Goal: Navigation & Orientation: Find specific page/section

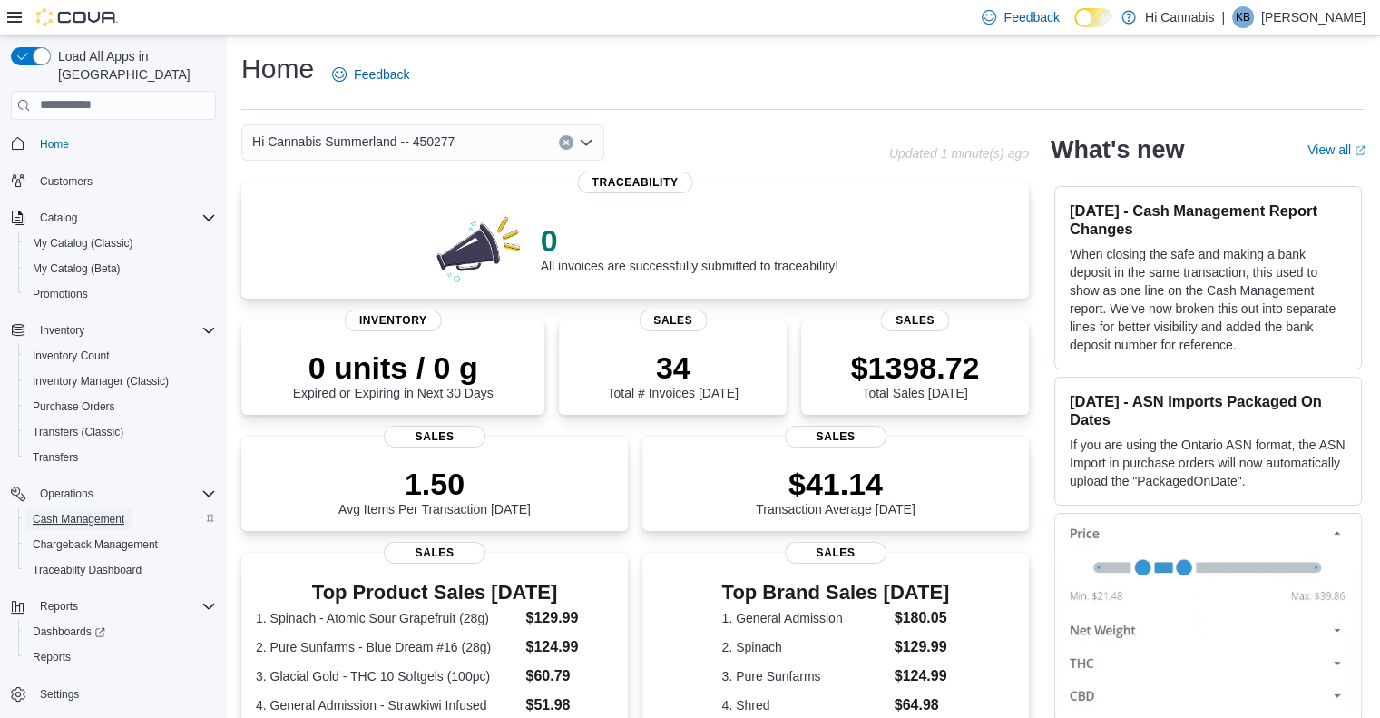
click at [116, 512] on span "Cash Management" at bounding box center [79, 519] width 92 height 15
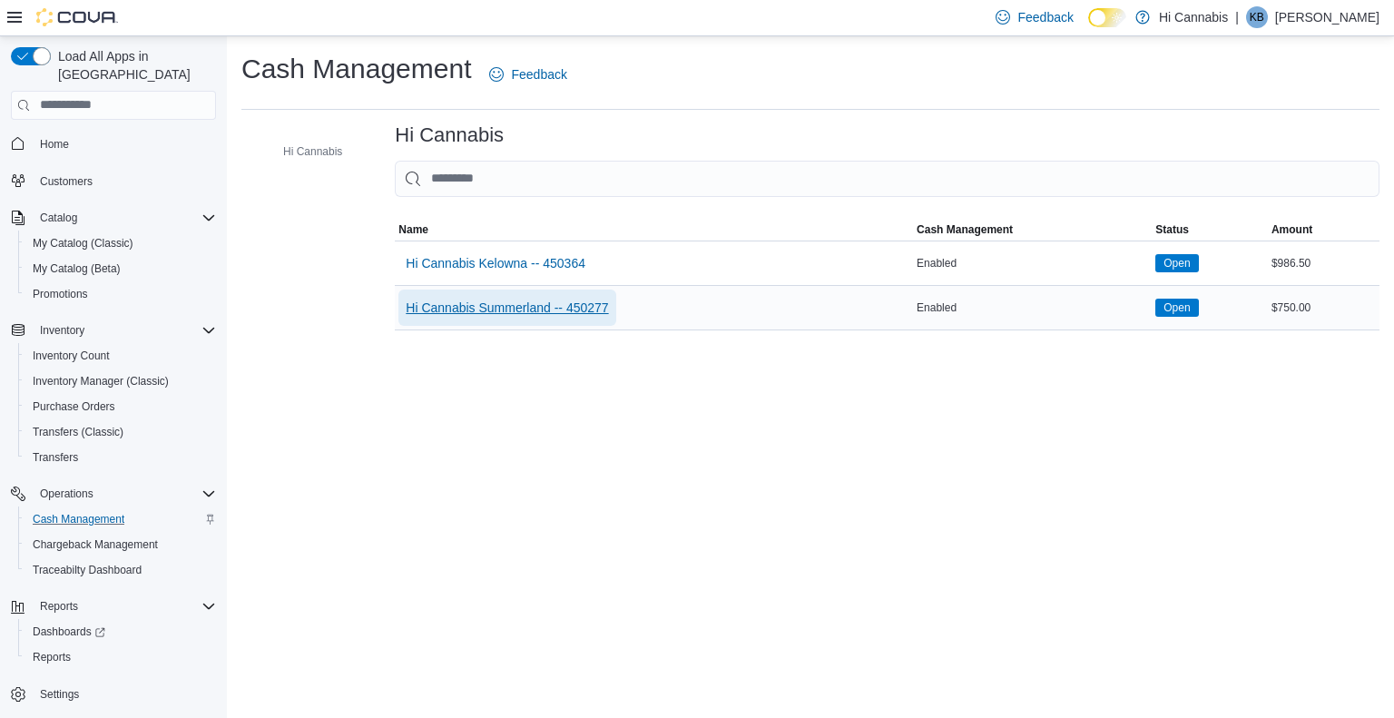
click at [466, 308] on span "Hi Cannabis Summerland -- 450277" at bounding box center [507, 308] width 202 height 18
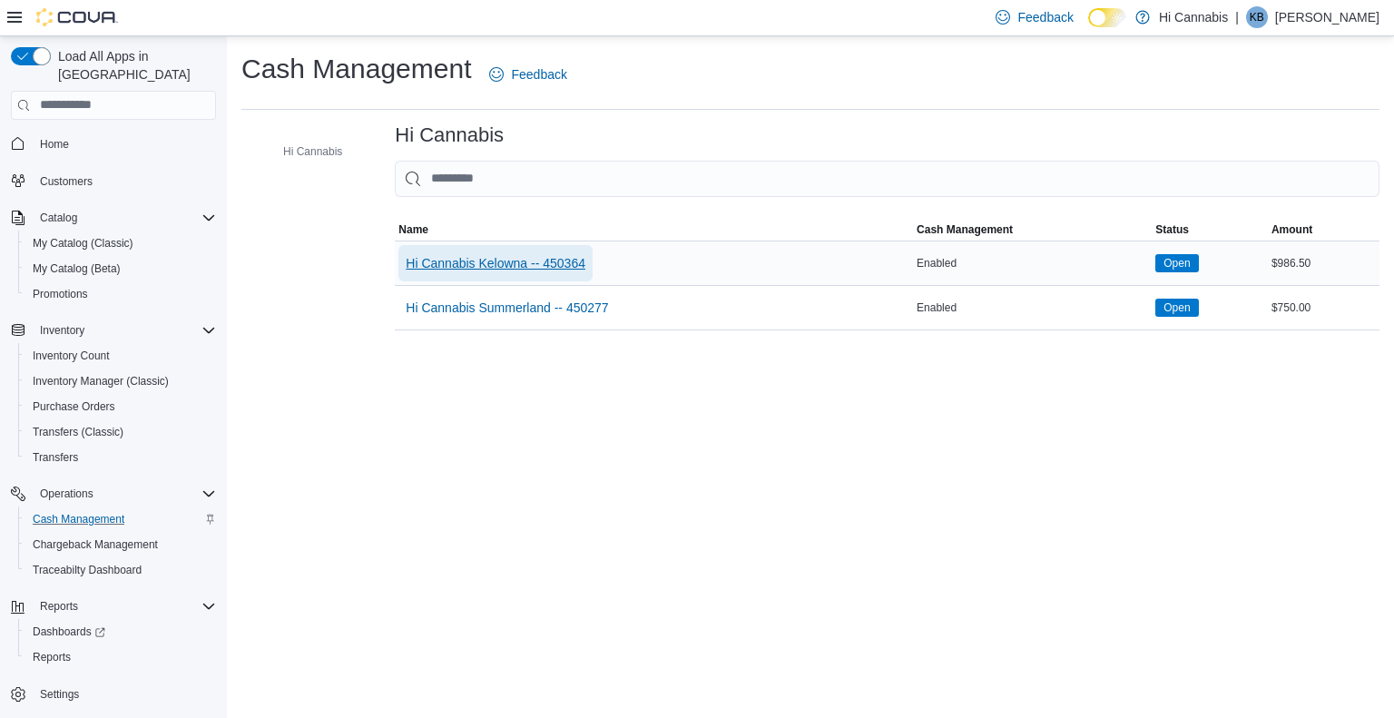
click at [486, 262] on span "Hi Cannabis Kelowna -- 450364" at bounding box center [496, 263] width 180 height 18
click at [95, 425] on span "Transfers (Classic)" at bounding box center [78, 432] width 91 height 15
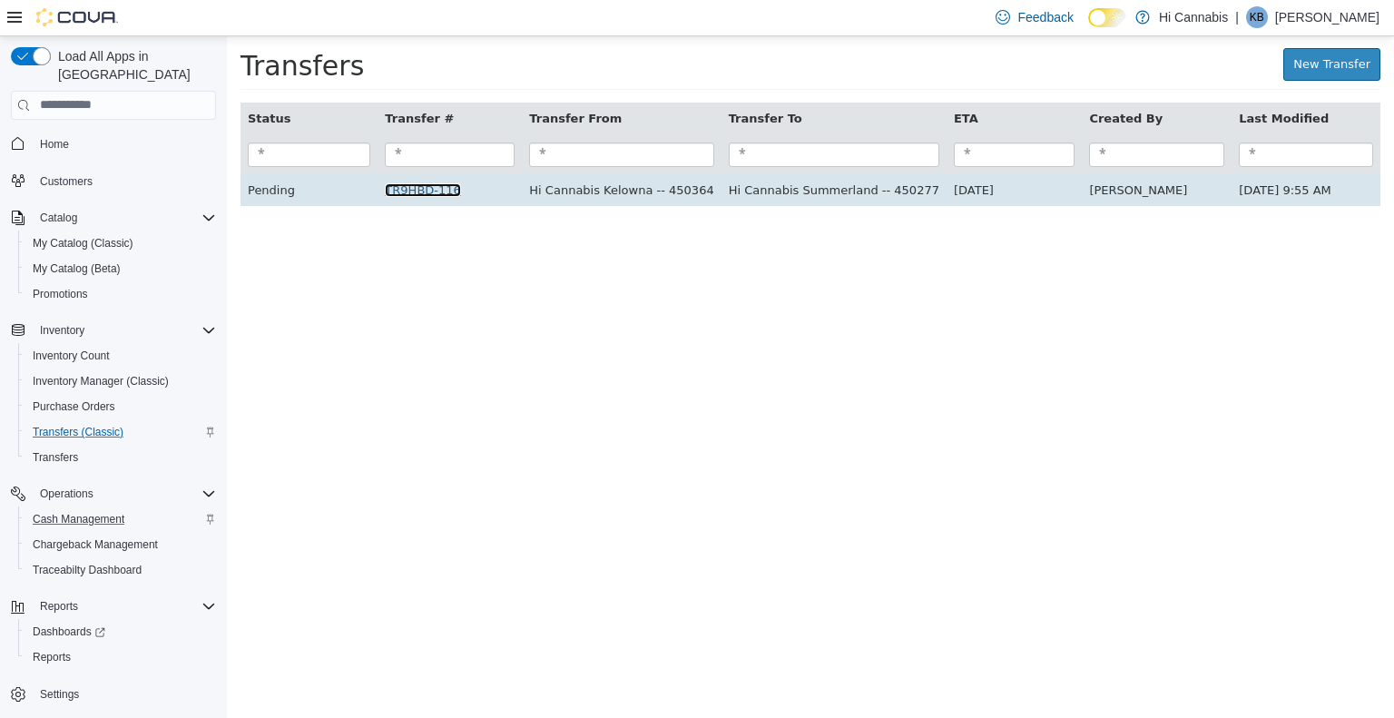
click at [432, 187] on link "TR9HBD-116" at bounding box center [422, 189] width 75 height 14
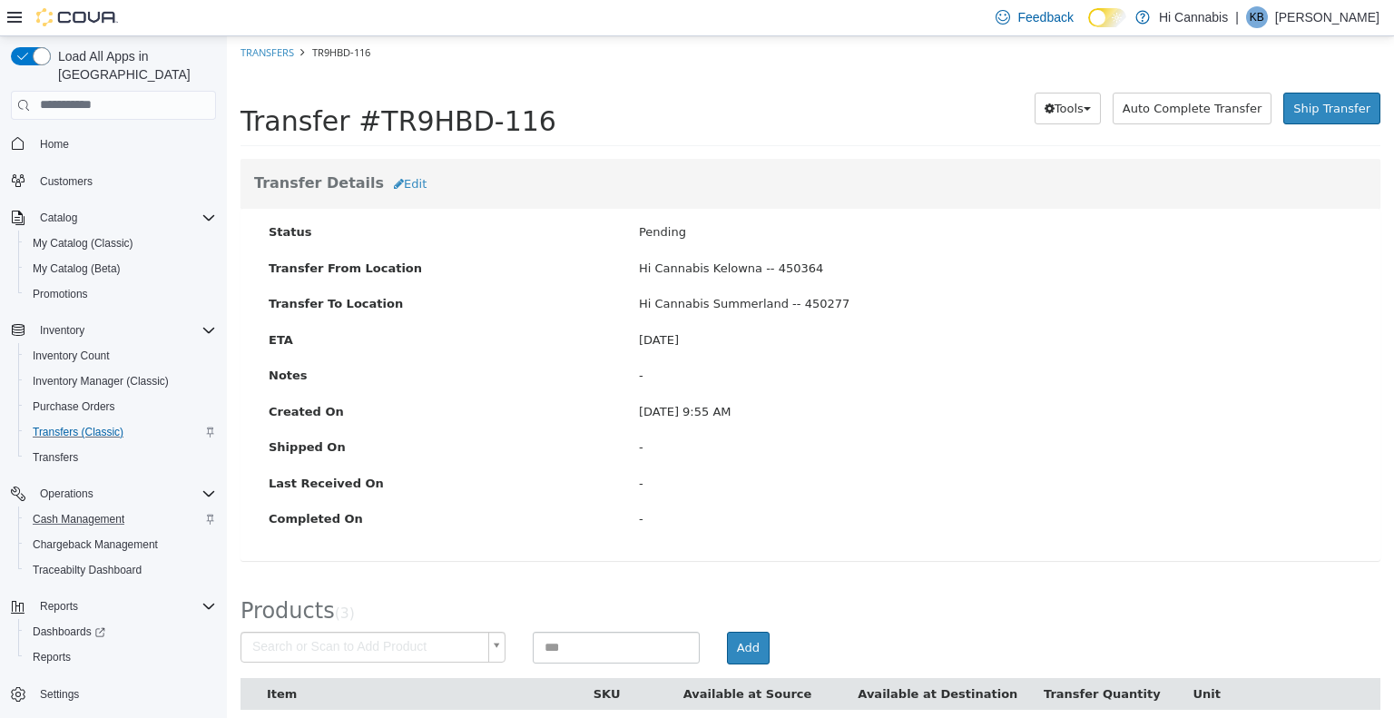
scroll to position [130, 0]
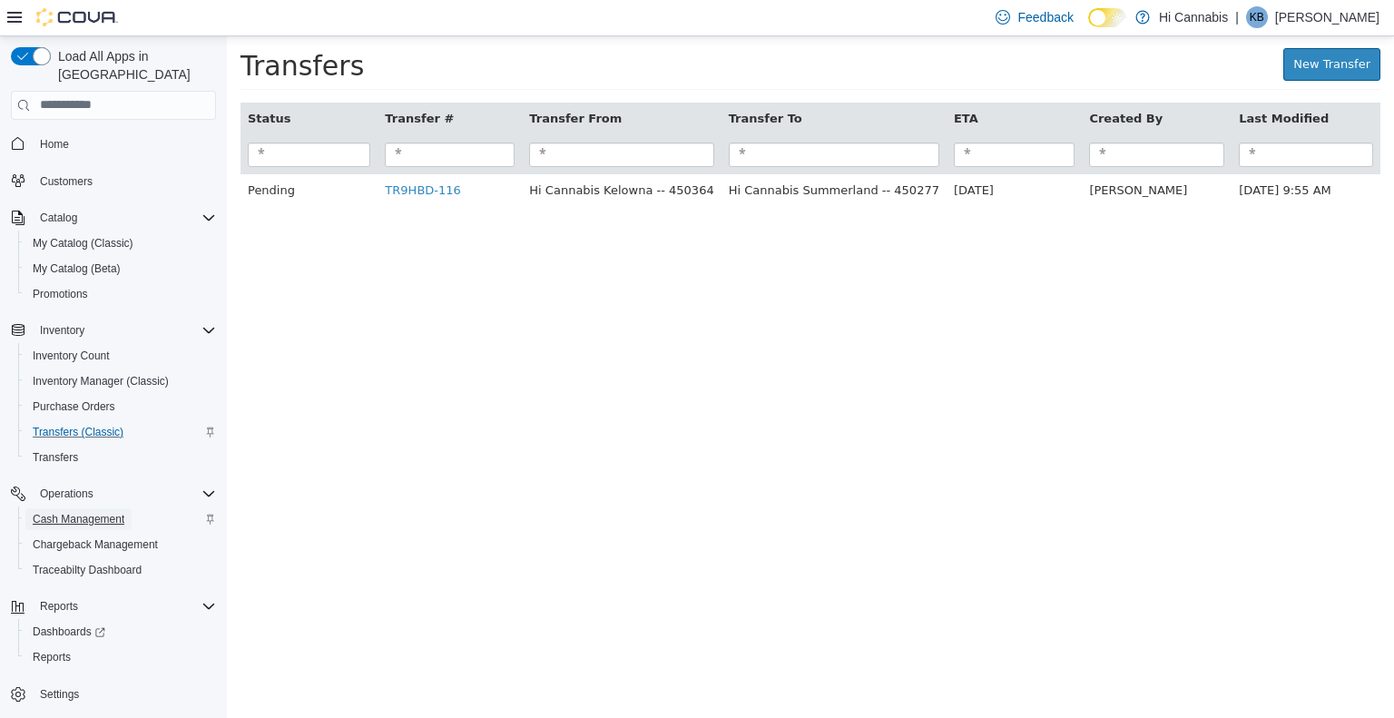
click at [48, 512] on span "Cash Management" at bounding box center [79, 519] width 92 height 15
